Goal: Task Accomplishment & Management: Complete application form

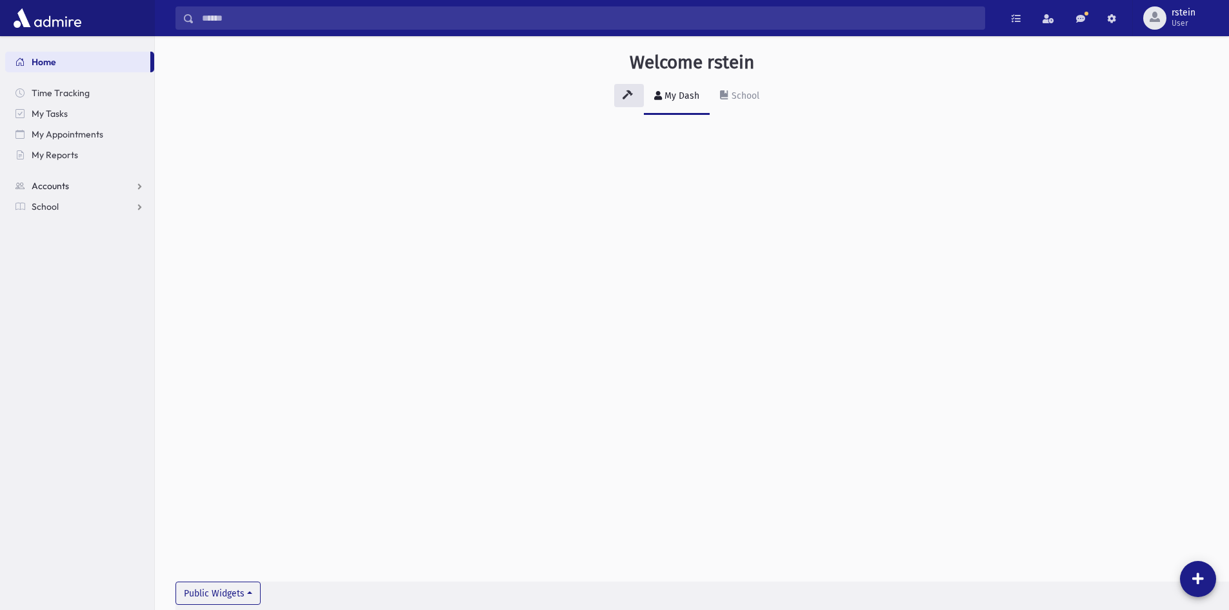
click at [49, 186] on span "Accounts" at bounding box center [50, 186] width 37 height 12
click at [52, 249] on span "School" at bounding box center [45, 248] width 27 height 12
click at [88, 289] on link "Infractions" at bounding box center [79, 289] width 149 height 21
click at [88, 300] on link "Entry" at bounding box center [79, 309] width 149 height 21
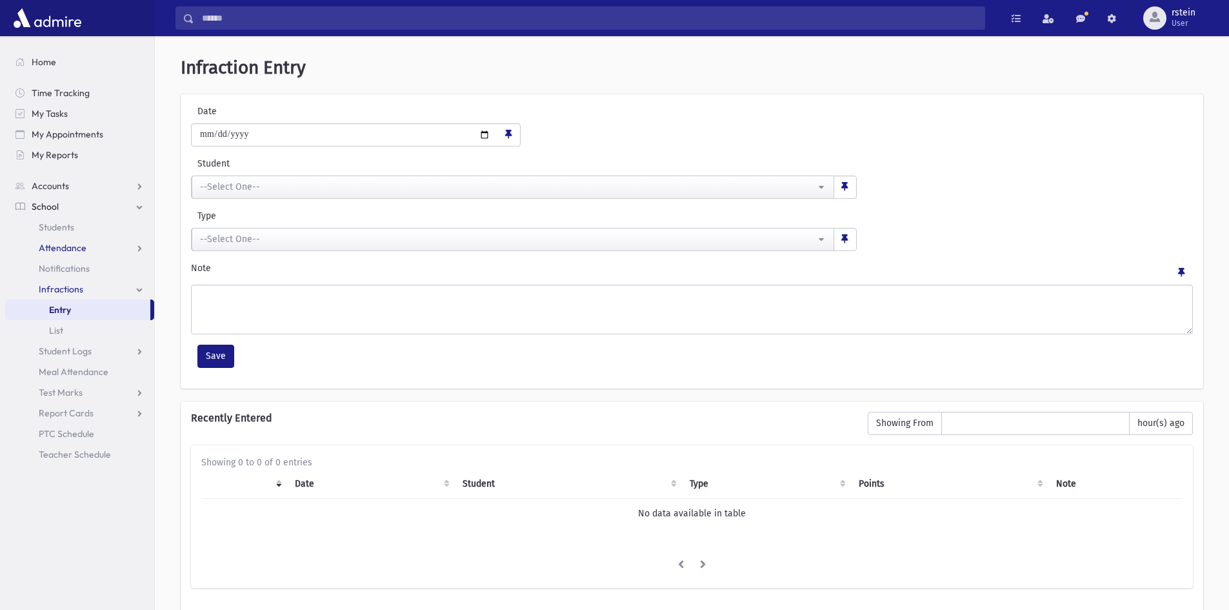
click at [83, 248] on span "Attendance" at bounding box center [63, 248] width 48 height 12
click at [77, 263] on link "Entry" at bounding box center [79, 268] width 149 height 21
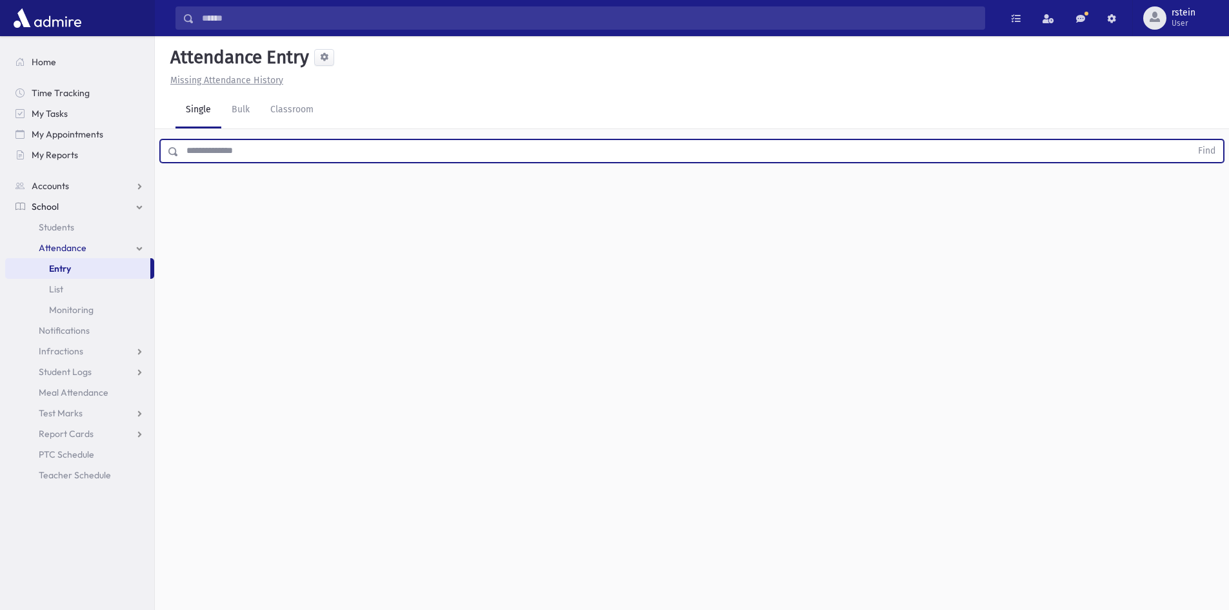
click at [233, 155] on input "text" at bounding box center [685, 150] width 1012 height 23
type input "******"
click at [1190, 140] on button "Find" at bounding box center [1206, 151] width 33 height 22
drag, startPoint x: 221, startPoint y: 146, endPoint x: 153, endPoint y: 157, distance: 68.6
click at [153, 157] on div "Search Results All Accounts" at bounding box center [614, 319] width 1229 height 639
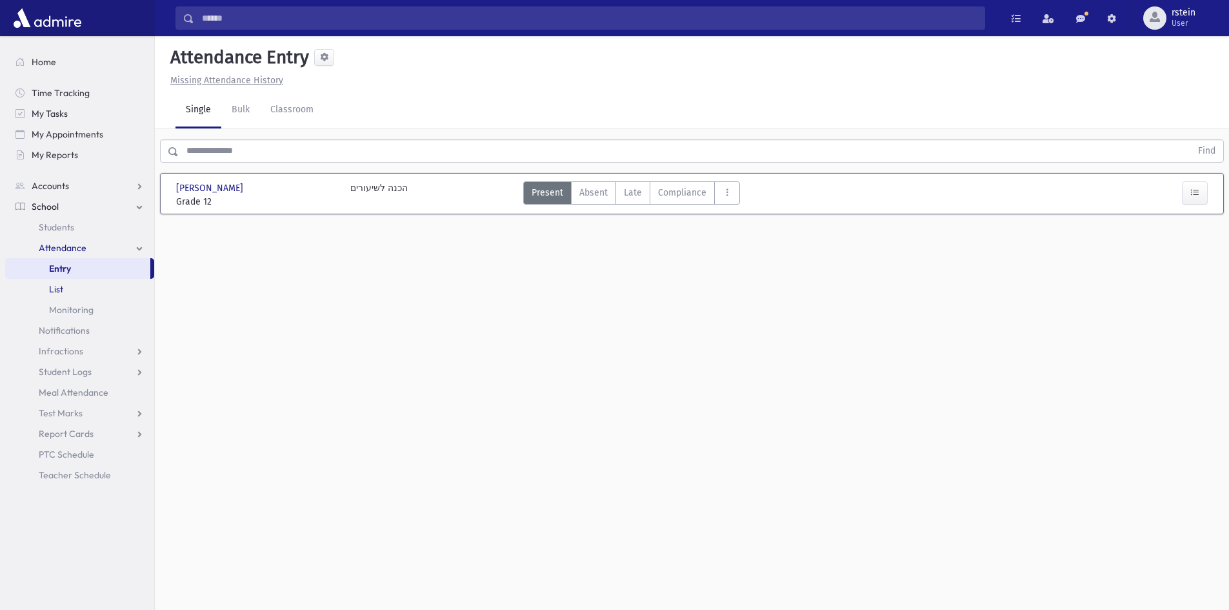
click at [77, 295] on link "List" at bounding box center [79, 289] width 149 height 21
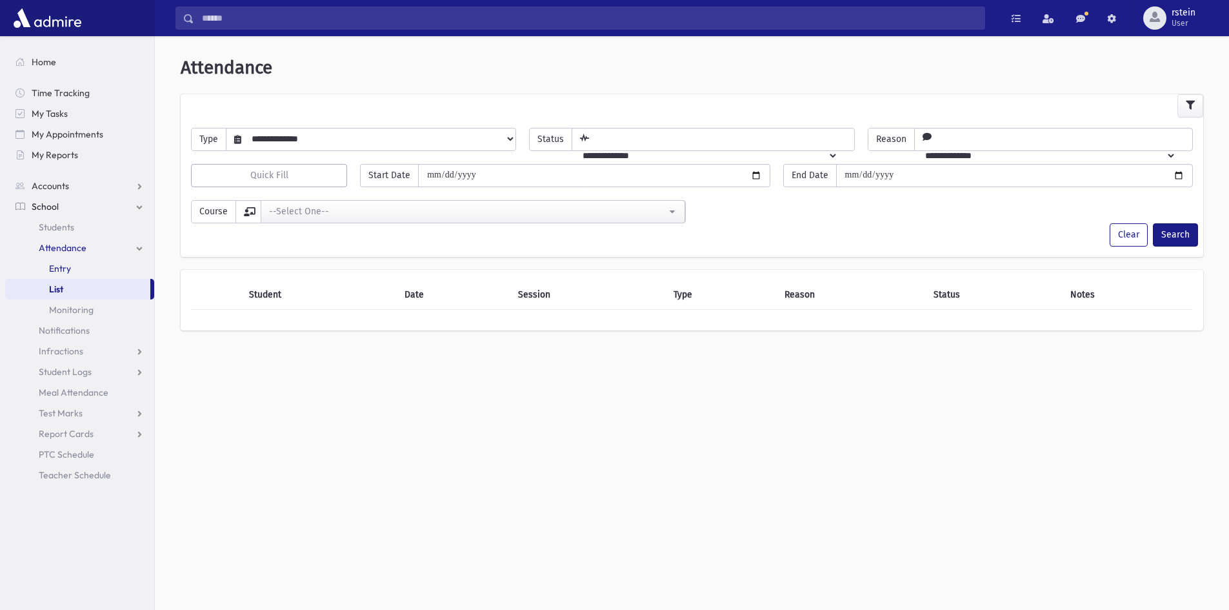
click at [86, 270] on link "Entry" at bounding box center [79, 268] width 149 height 21
